Goal: Answer question/provide support: Share knowledge or assist other users

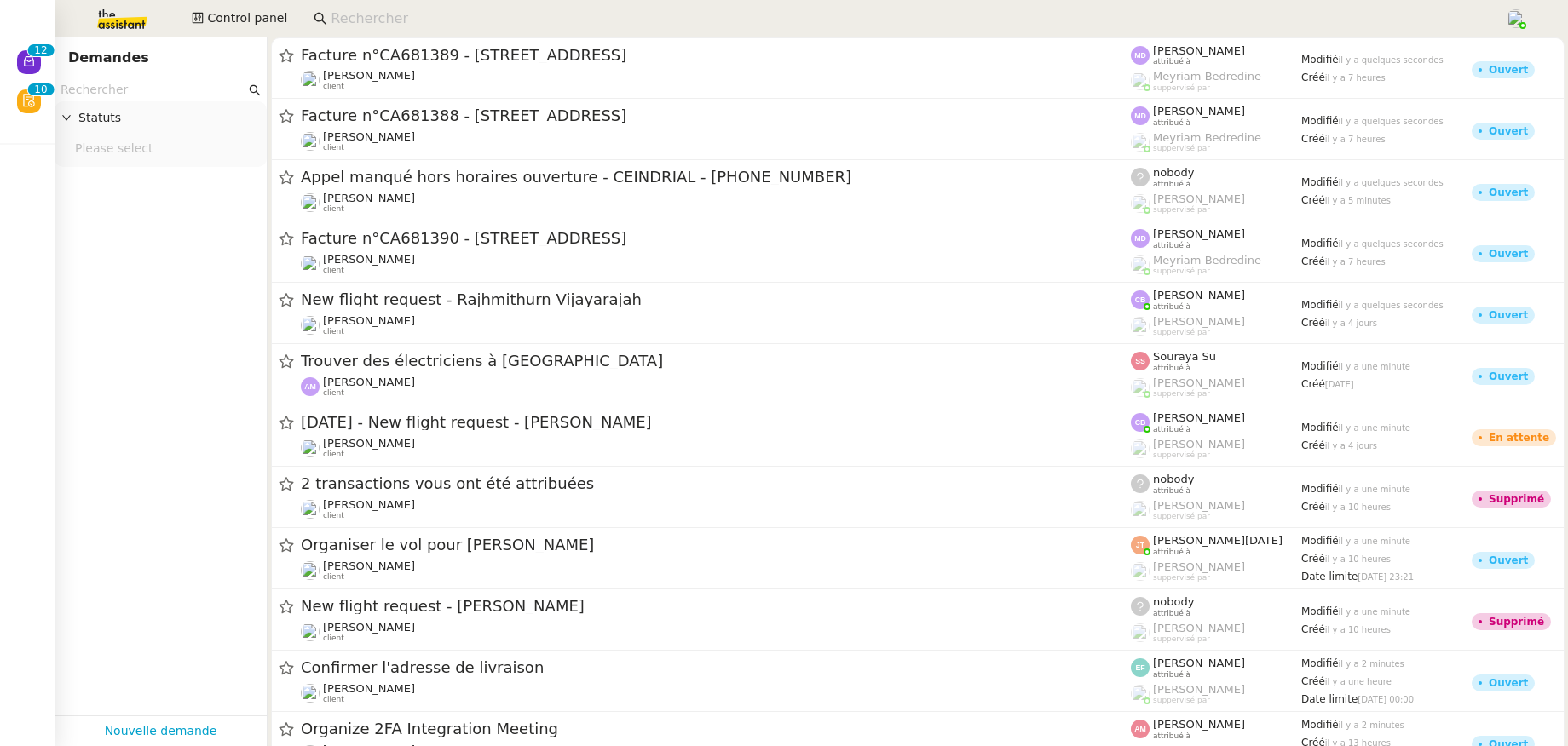
click at [337, 7] on input at bounding box center [908, 19] width 1156 height 23
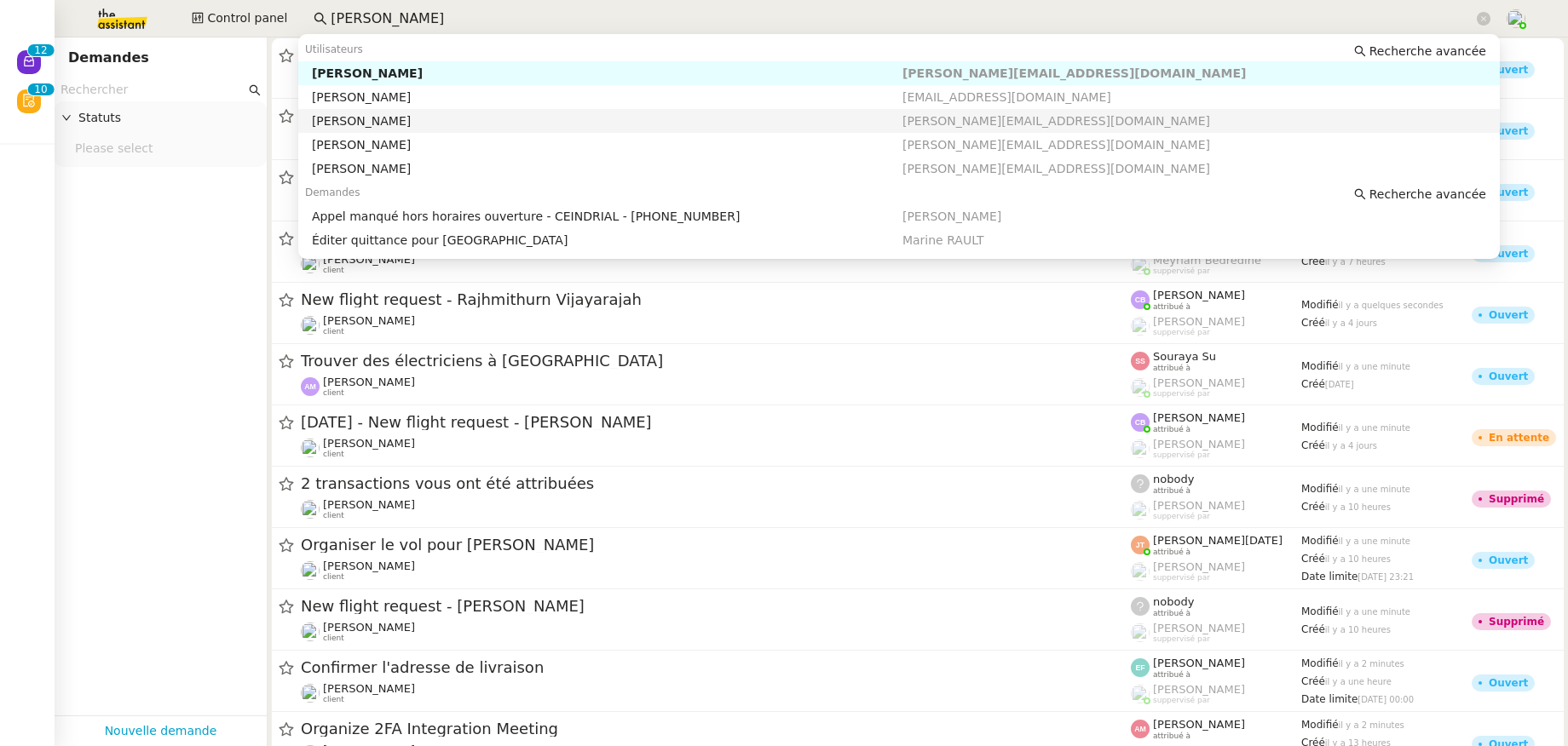
click at [375, 121] on div "[PERSON_NAME]" at bounding box center [607, 121] width 591 height 15
type input "franck"
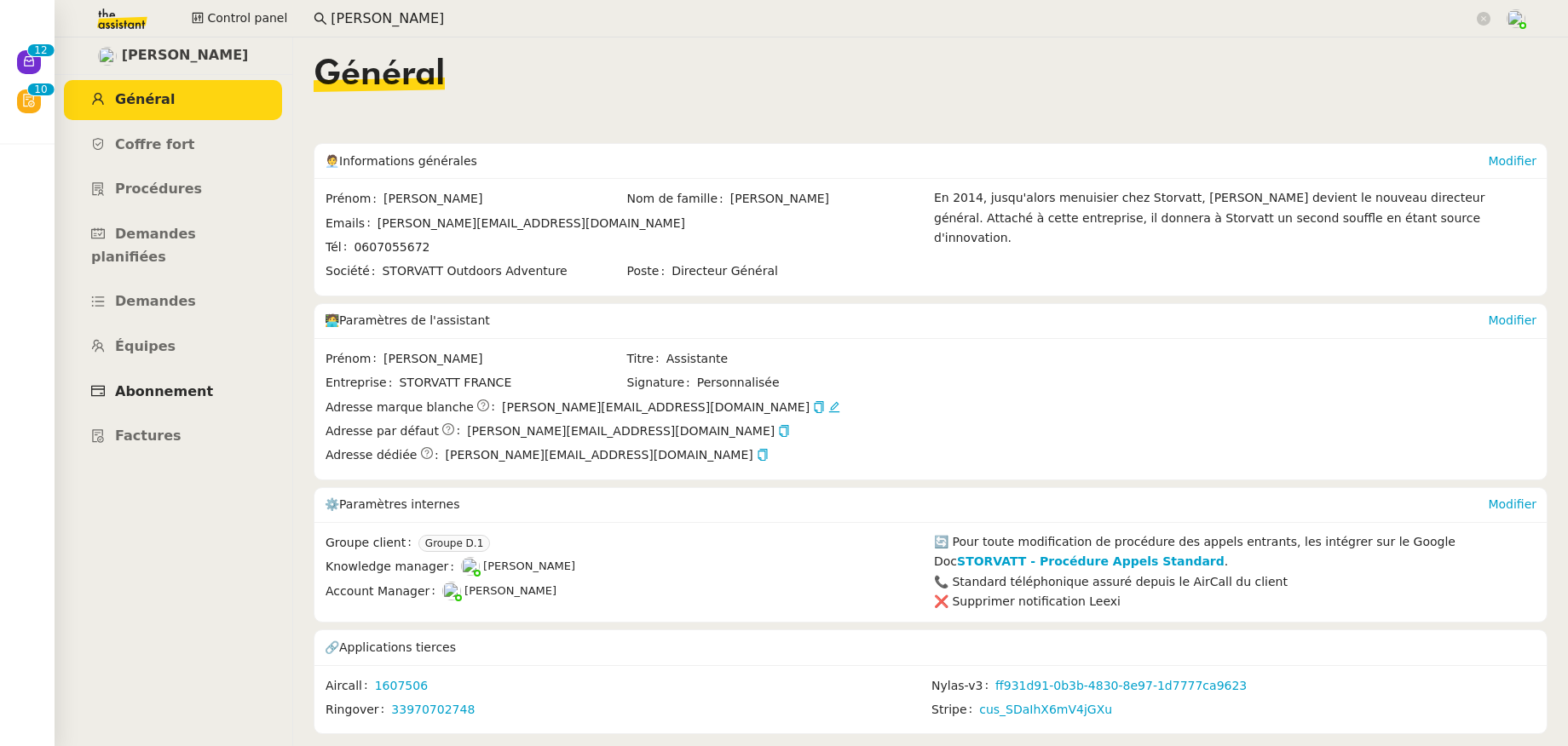
click at [182, 373] on link "Abonnement" at bounding box center [173, 392] width 218 height 40
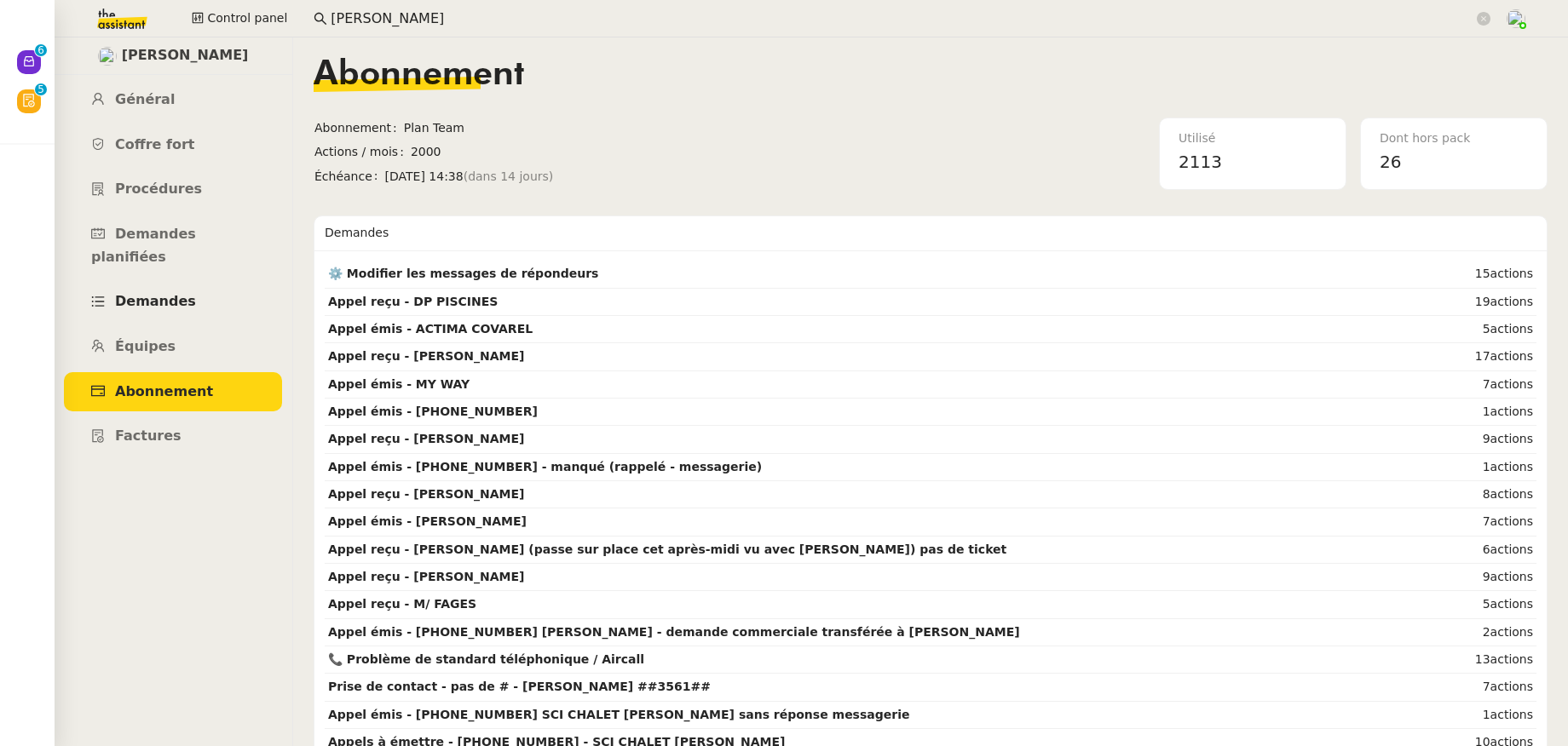
click at [175, 294] on link "Demandes" at bounding box center [173, 302] width 218 height 40
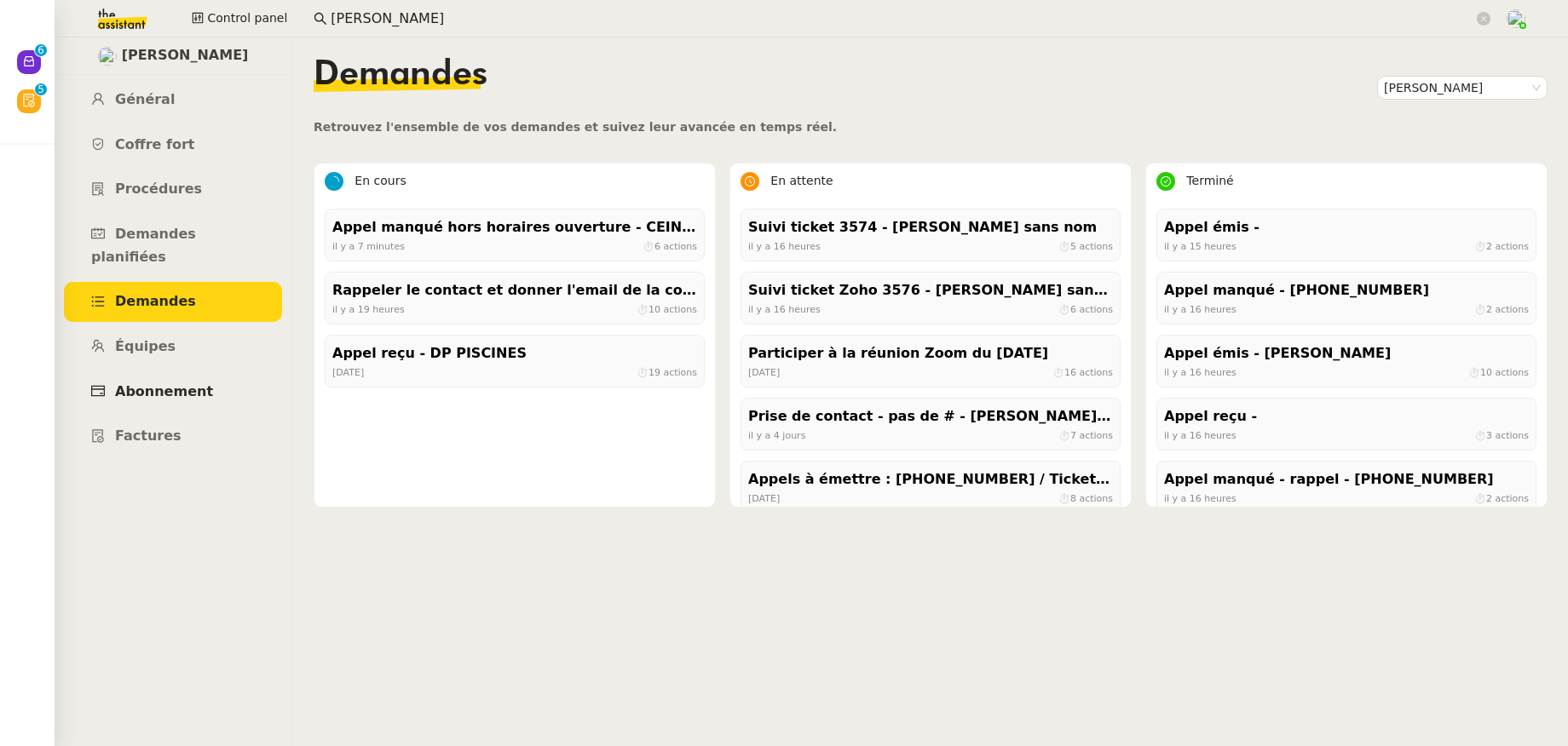
click at [183, 384] on span "Abonnement" at bounding box center [164, 391] width 98 height 16
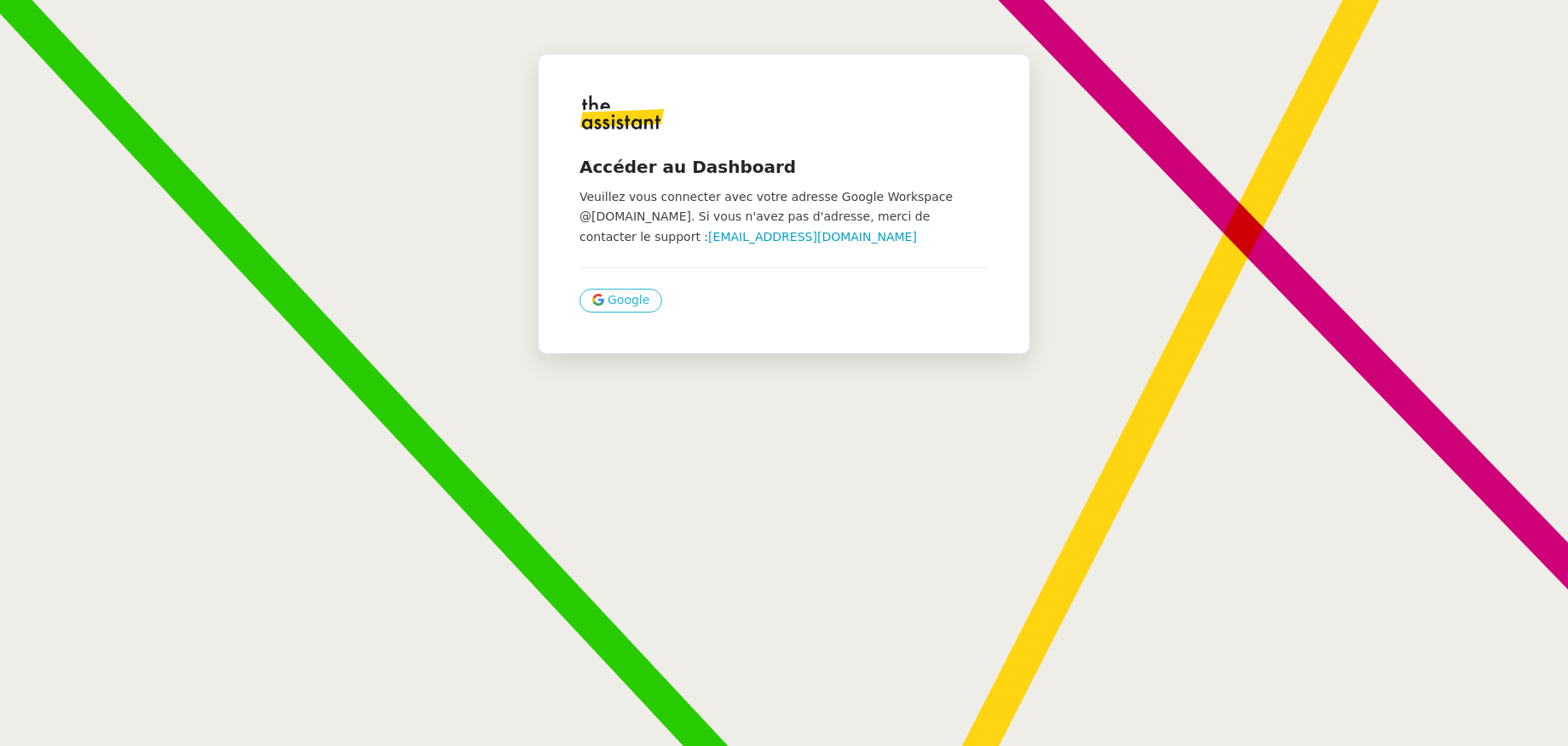
click at [607, 302] on span "Google" at bounding box center [628, 300] width 42 height 20
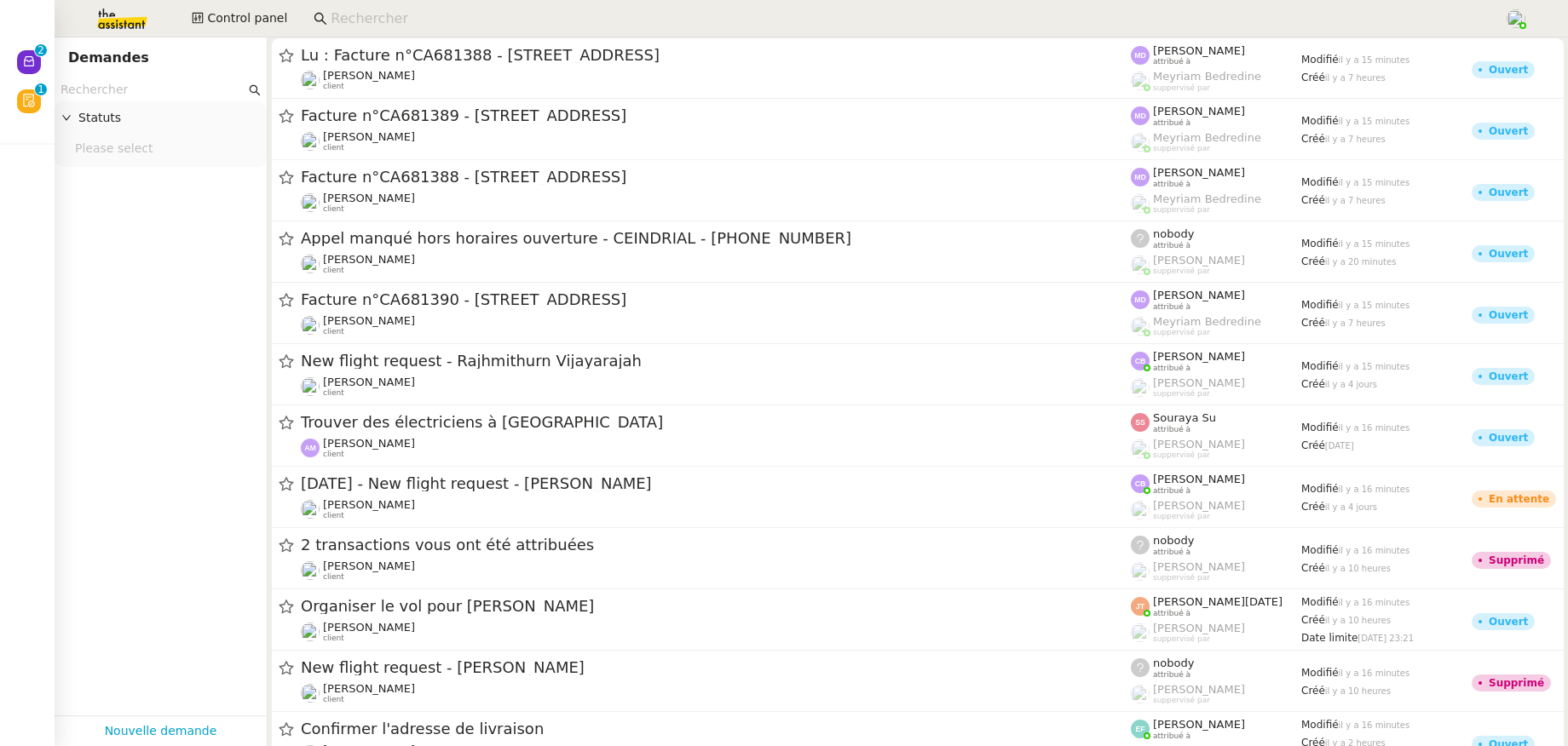
click at [355, 14] on input at bounding box center [908, 19] width 1156 height 23
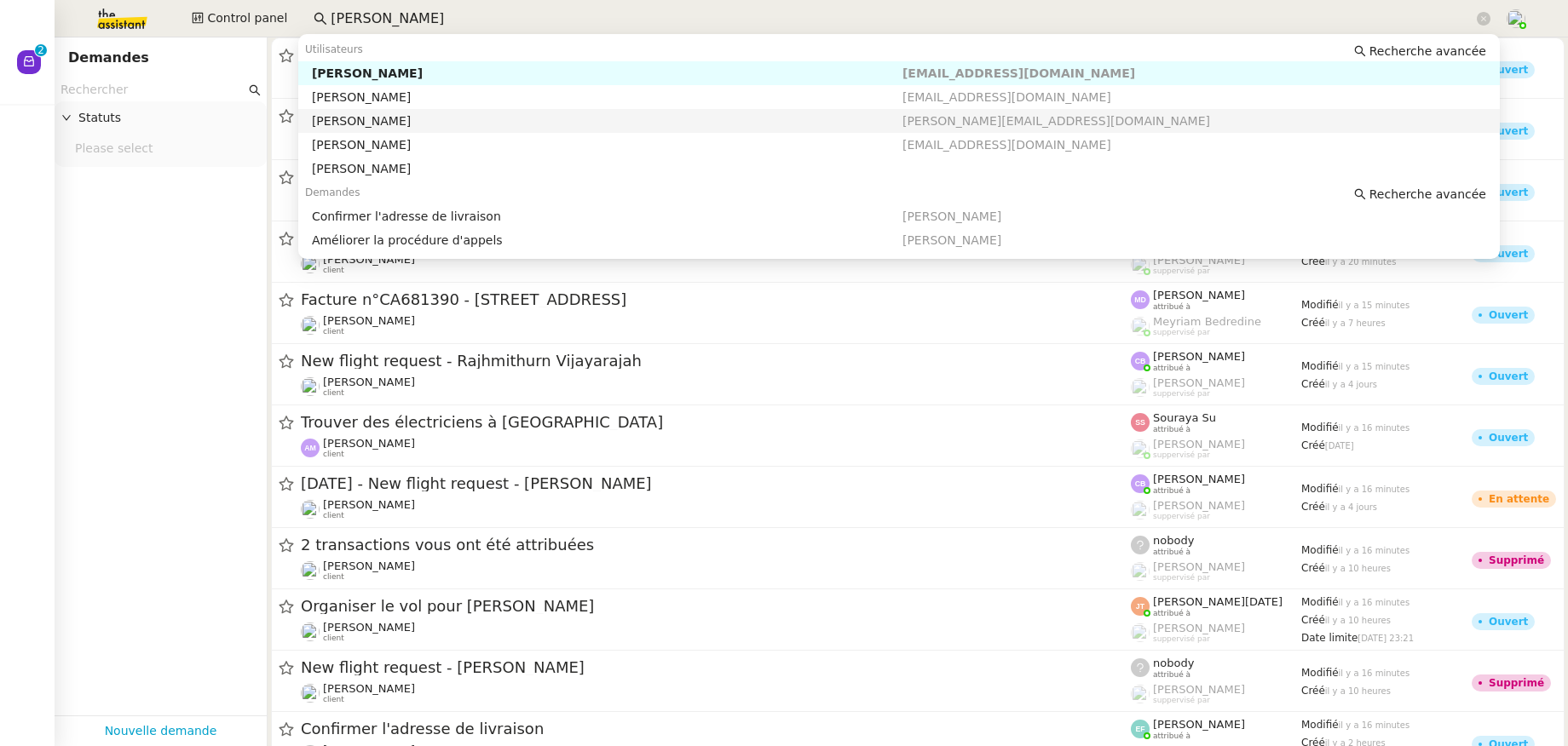
click at [359, 127] on div "[PERSON_NAME]" at bounding box center [607, 121] width 591 height 15
type input "thomas soulier"
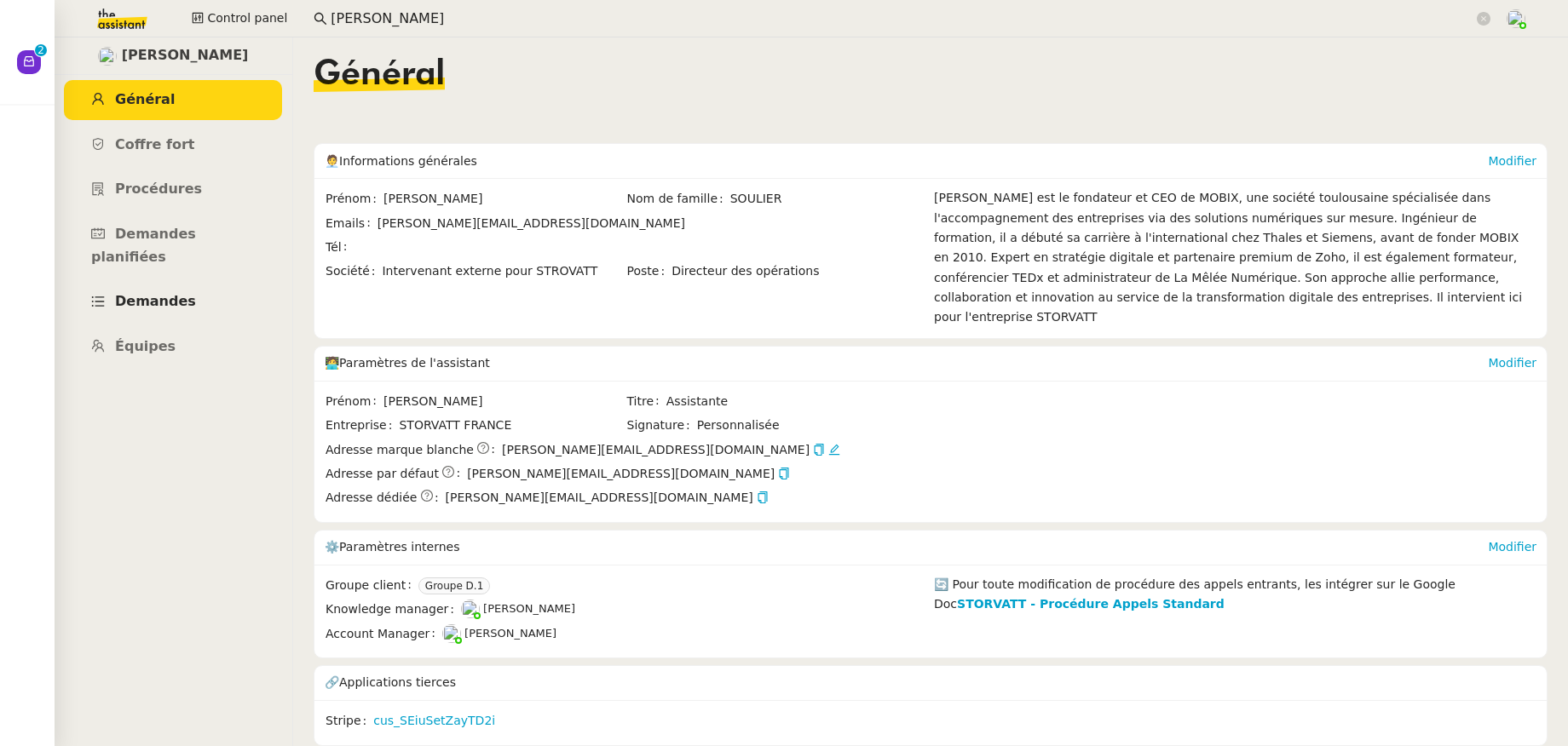
click at [170, 293] on span "Demandes" at bounding box center [156, 301] width 81 height 16
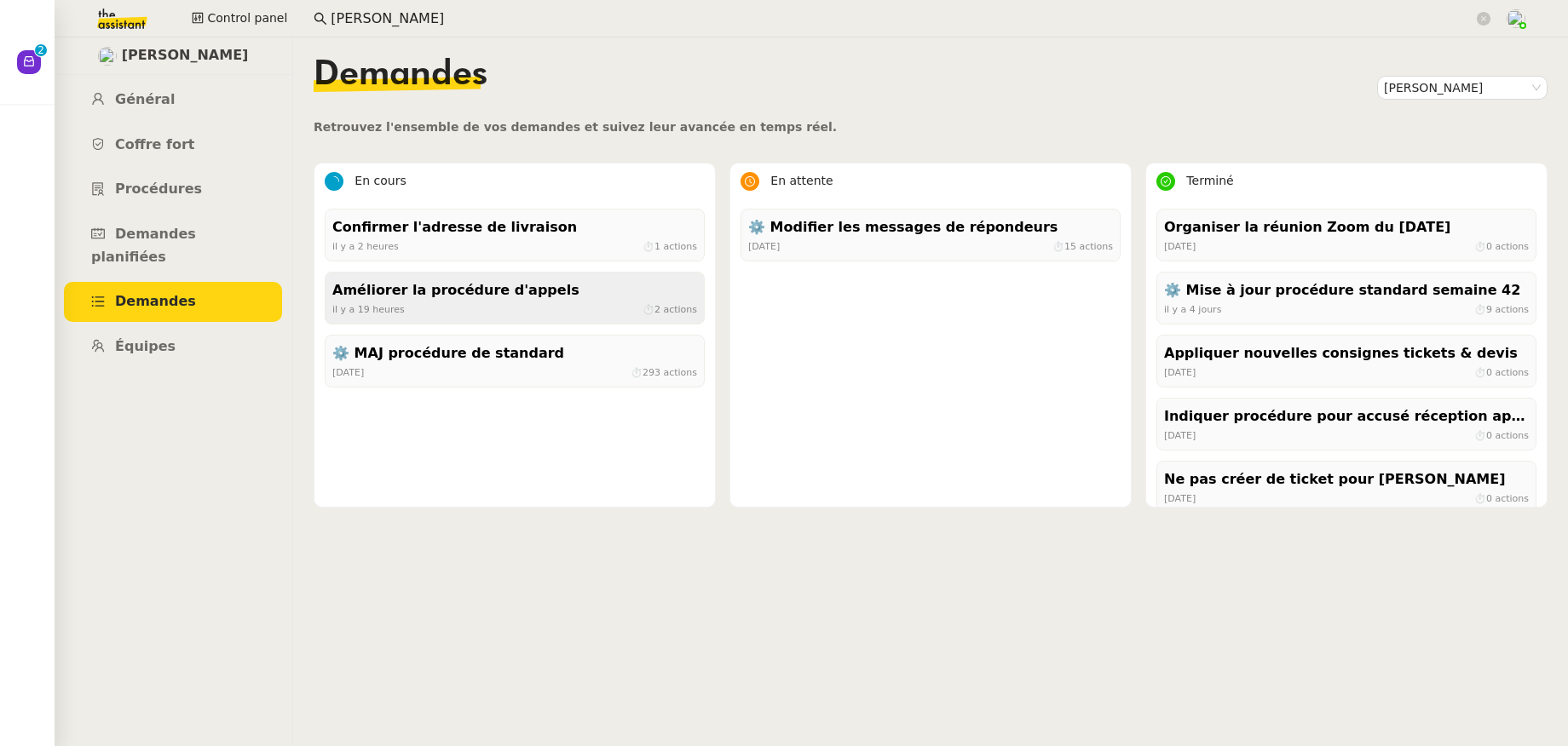
click at [510, 290] on div "Améliorer la procédure d'appels" at bounding box center [515, 291] width 365 height 23
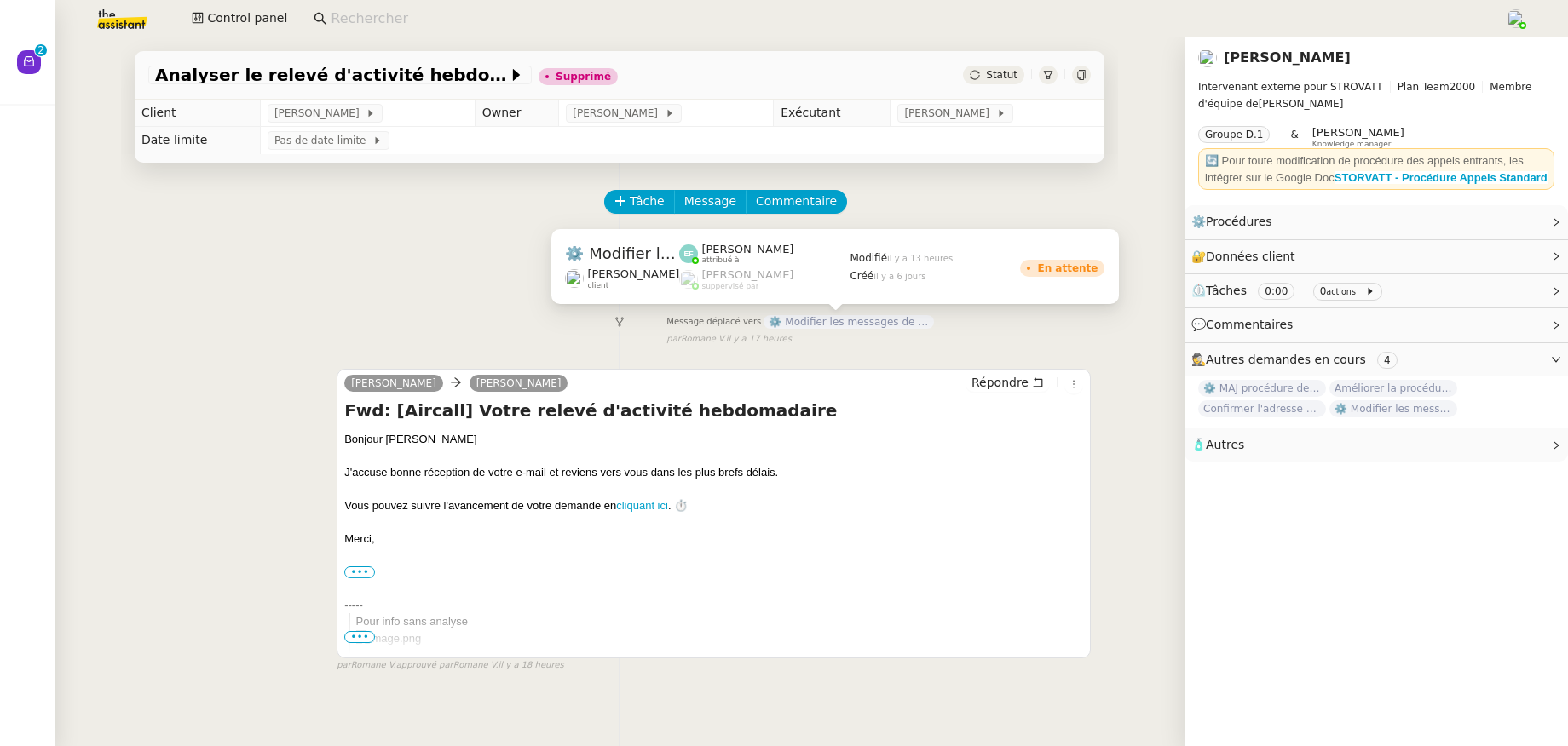
click at [845, 325] on span "⚙️ Modifier les messages de répondeurs" at bounding box center [849, 321] width 170 height 14
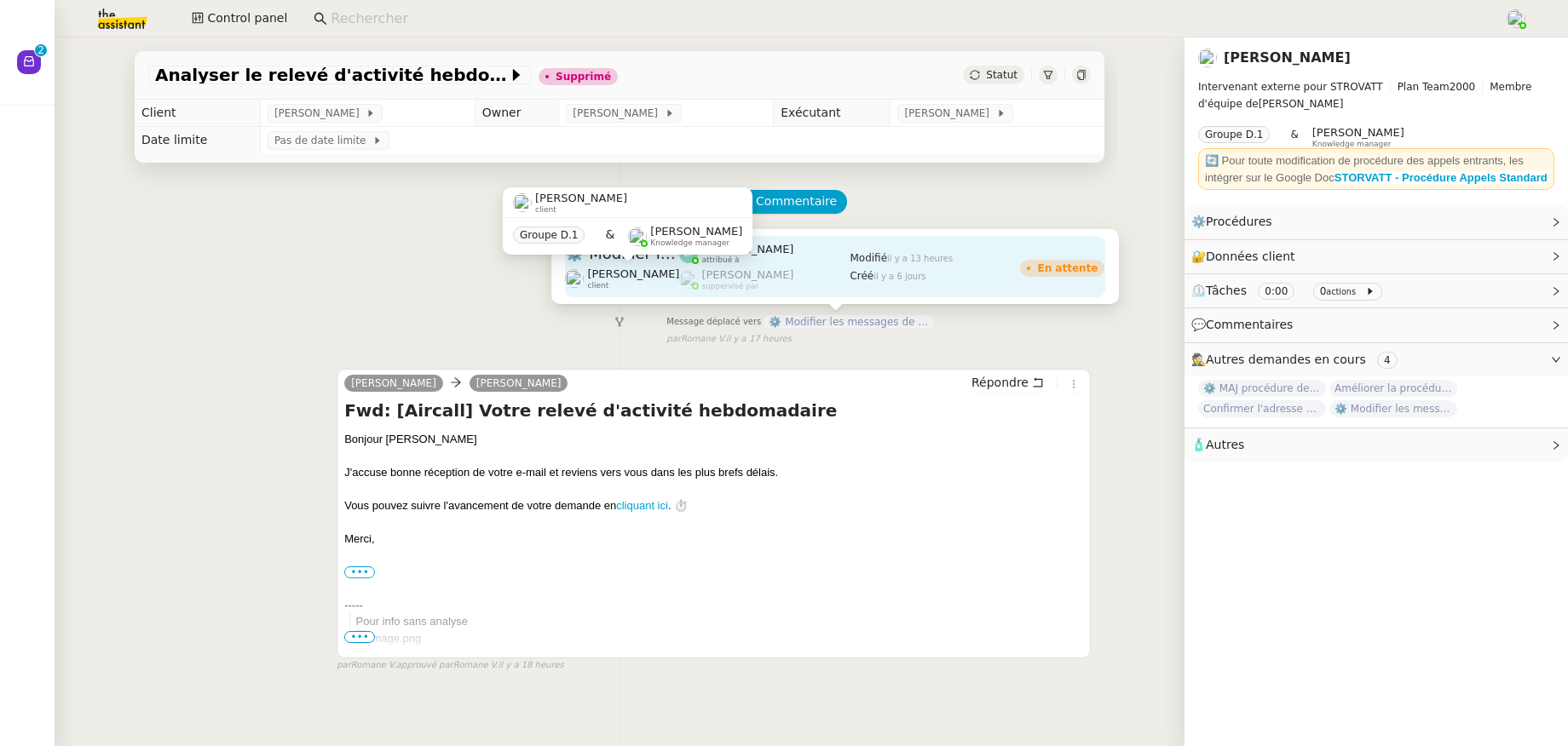
click at [644, 270] on span "[PERSON_NAME]" at bounding box center [633, 274] width 92 height 13
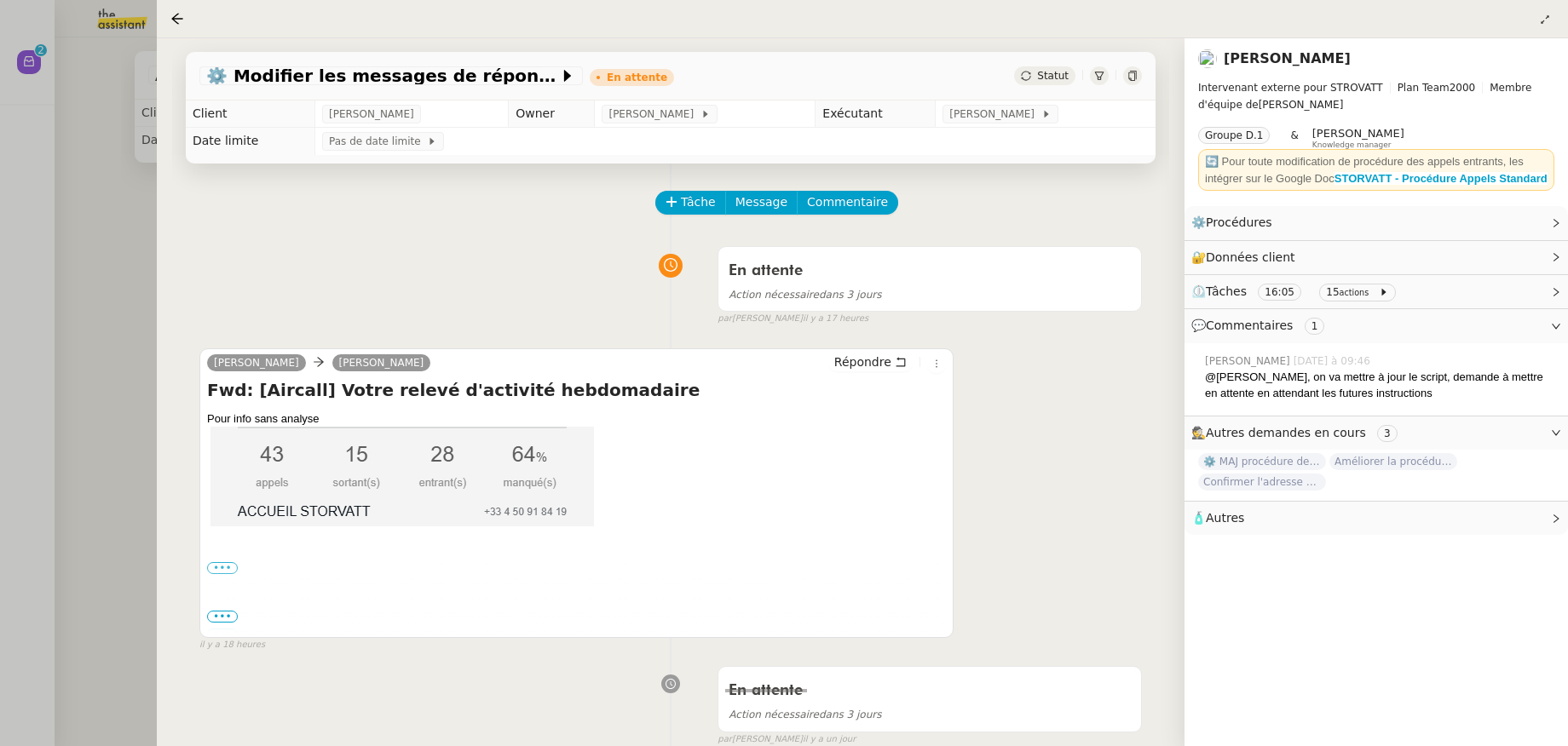
scroll to position [4, 0]
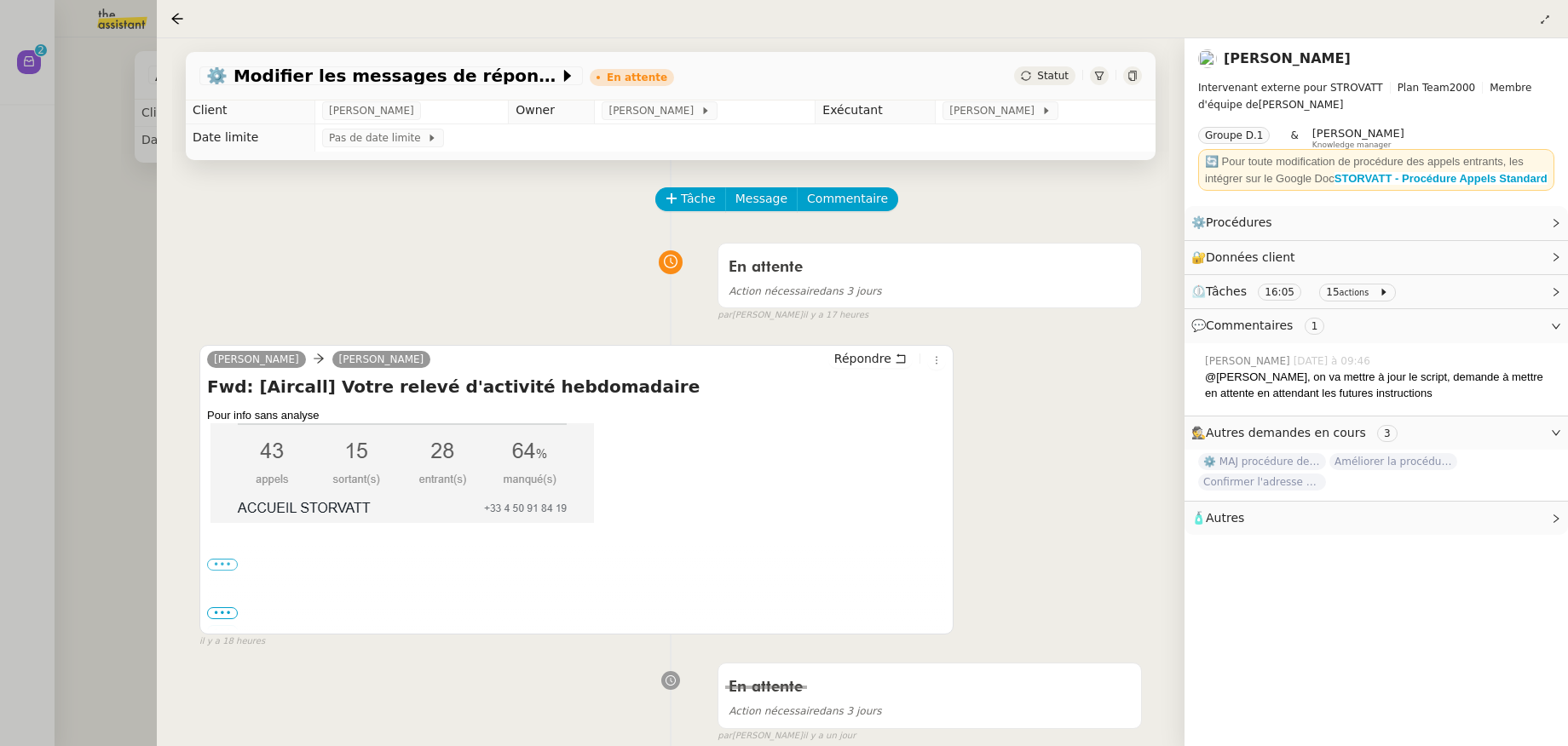
click at [225, 574] on div "••• [PERSON_NAME] Directeur des Opérations (Mission à temps partagé externalisé…" at bounding box center [576, 564] width 739 height 17
click at [225, 571] on label "•••" at bounding box center [222, 564] width 31 height 12
click at [0, 0] on input "•••" at bounding box center [0, 0] width 0 height 0
